Goal: Check status

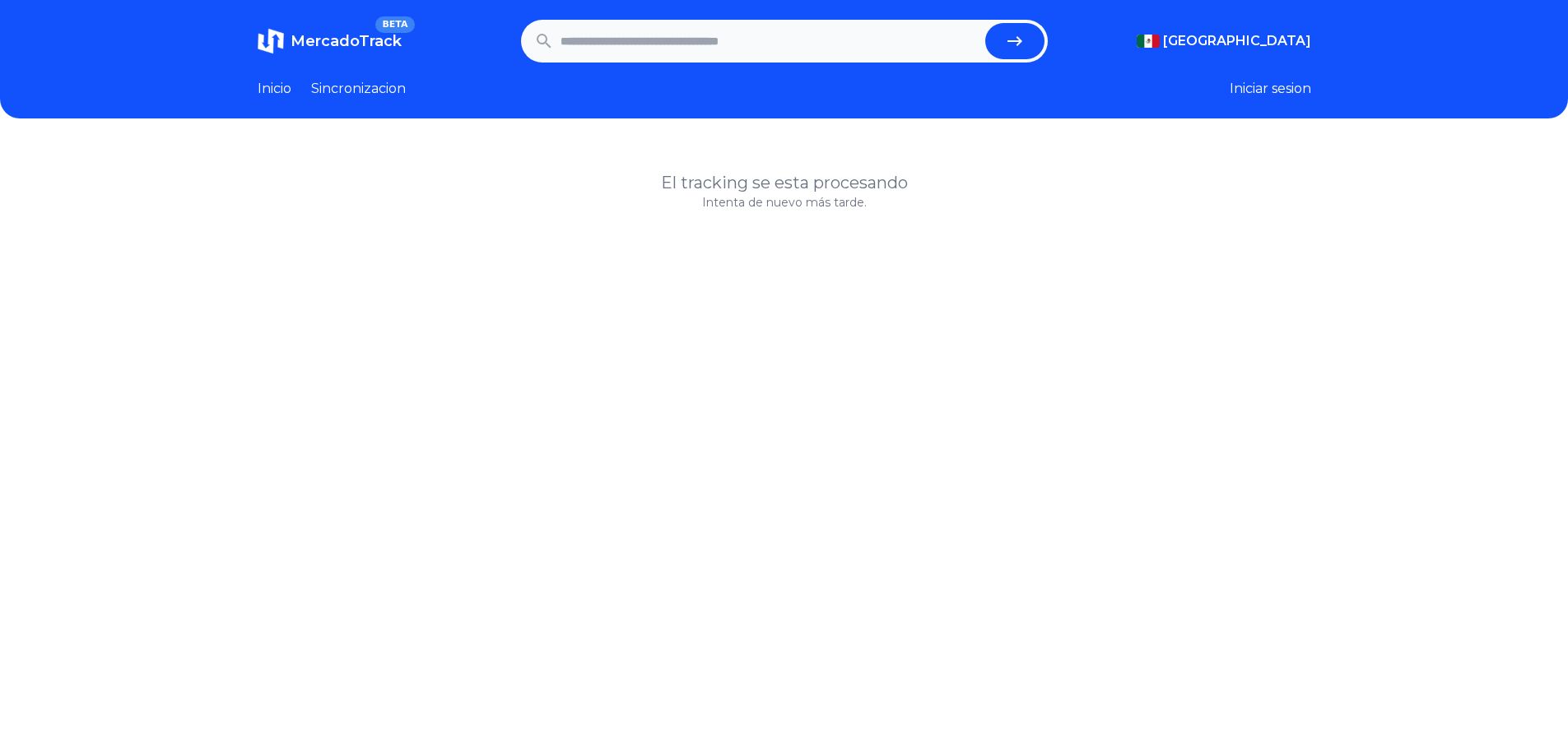
click at [616, 33] on input "text" at bounding box center [770, 41] width 418 height 36
click at [1040, 45] on button "submit" at bounding box center [1015, 41] width 59 height 36
type input "**********"
